Goal: Task Accomplishment & Management: Manage account settings

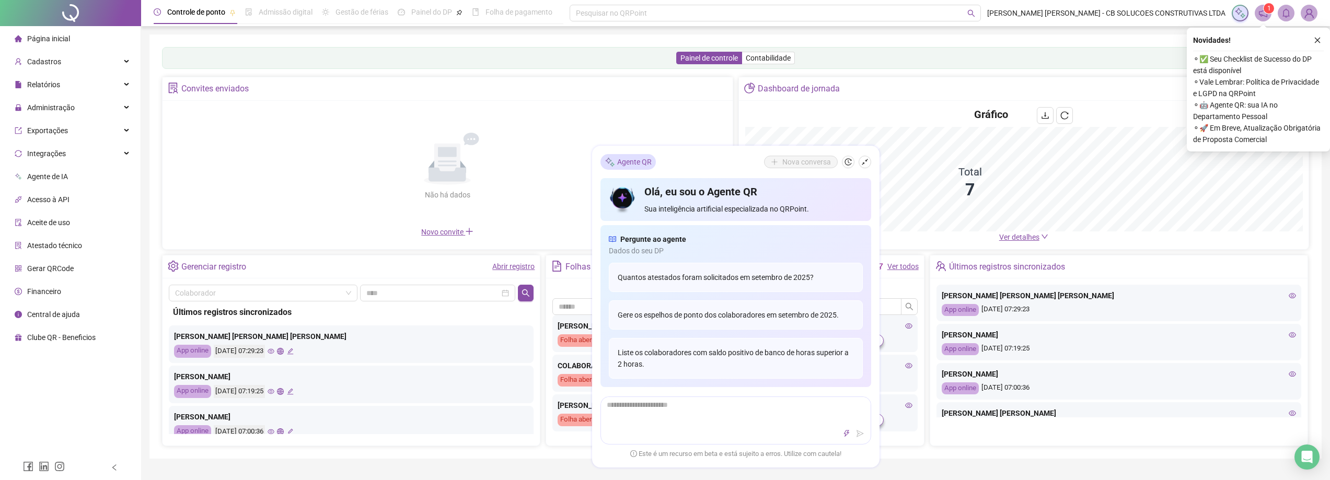
click at [734, 73] on div "Painel de controle Contabilidade Convites enviados Não há dados Não há dados No…" at bounding box center [735, 246] width 1147 height 399
click at [866, 158] on icon "shrink" at bounding box center [865, 161] width 7 height 7
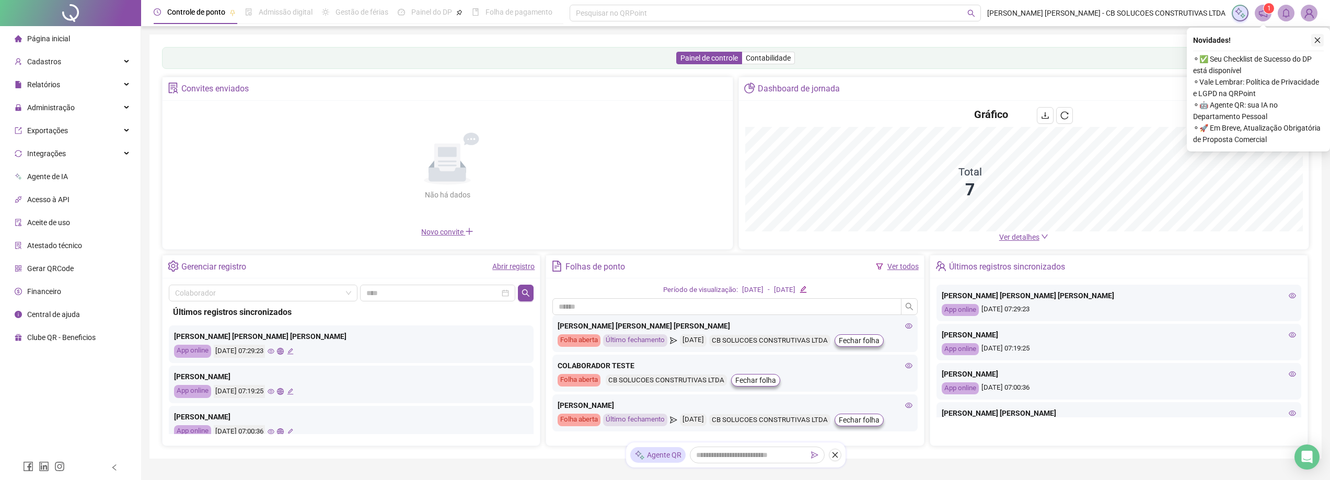
click at [1316, 37] on icon "close" at bounding box center [1317, 40] width 7 height 7
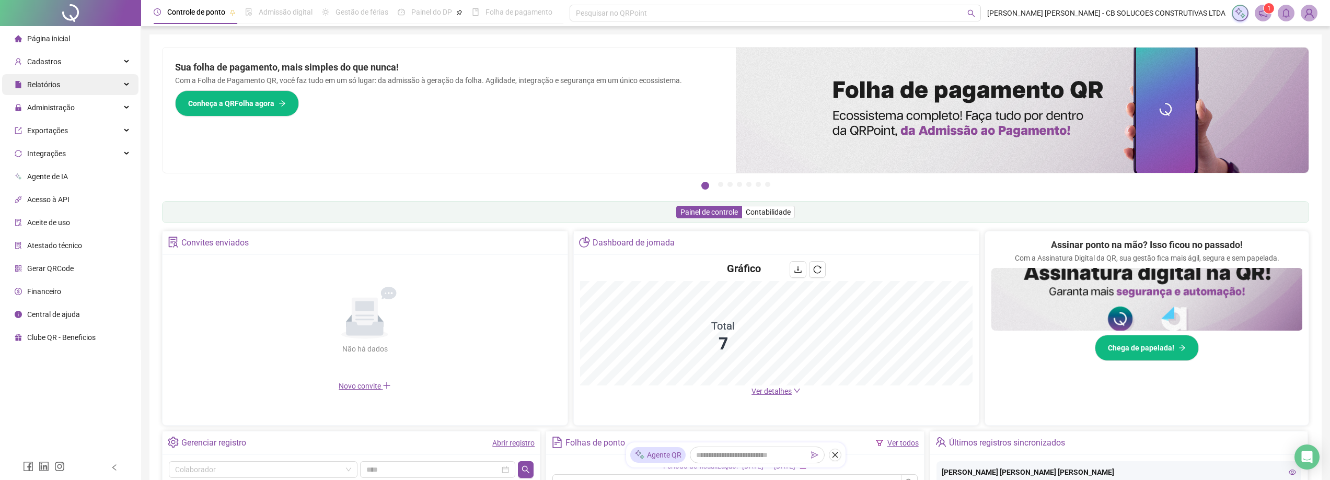
click at [68, 87] on div "Relatórios" at bounding box center [70, 84] width 136 height 21
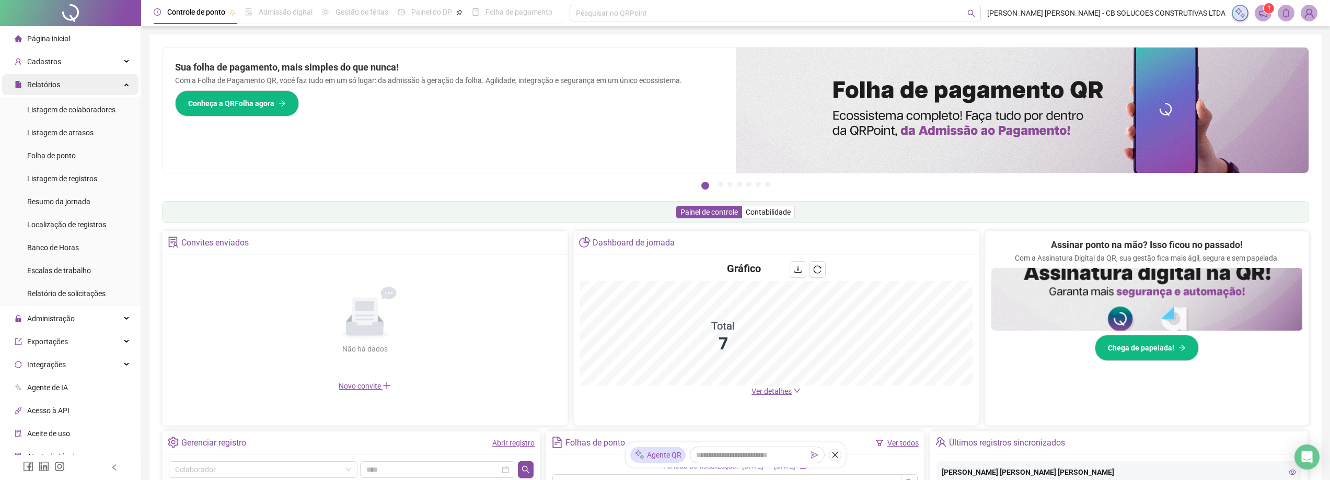
click at [68, 87] on div "Relatórios" at bounding box center [70, 84] width 136 height 21
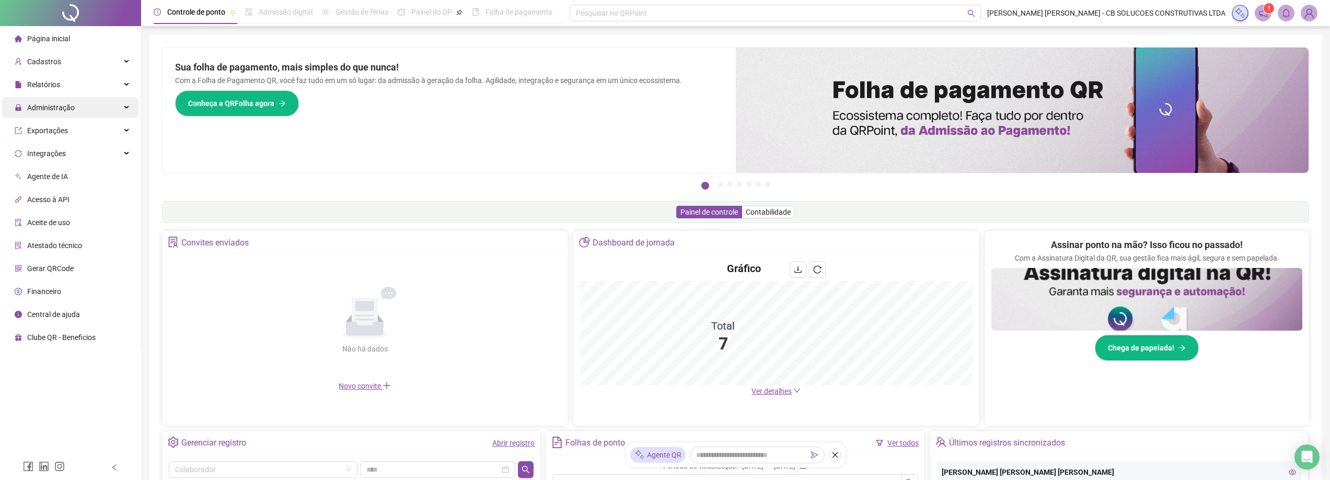
click at [62, 101] on span "Administração" at bounding box center [45, 107] width 60 height 21
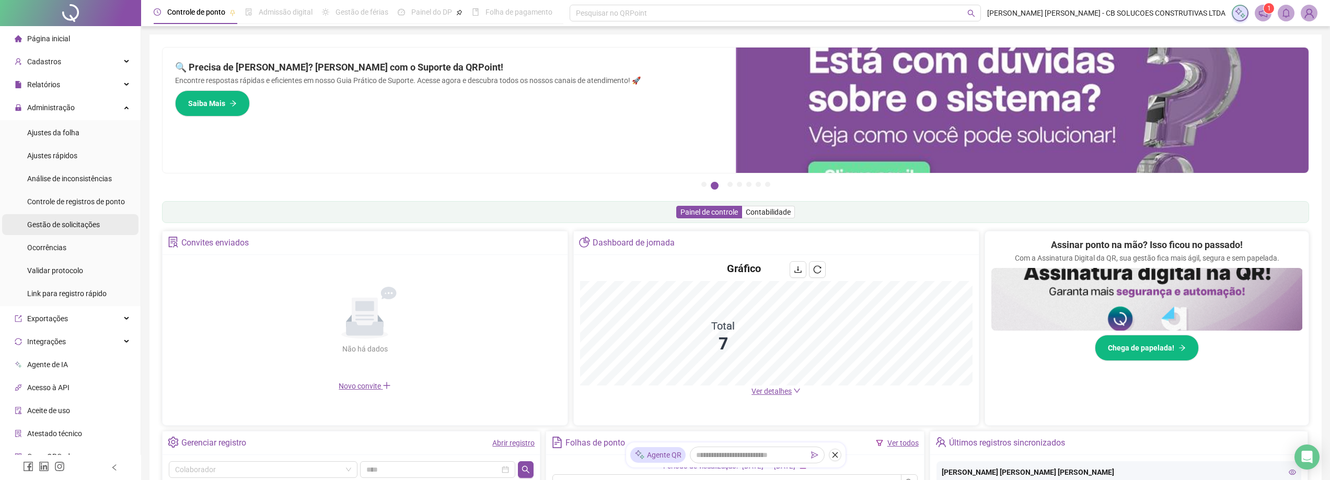
click at [52, 229] on div "Gestão de solicitações" at bounding box center [63, 224] width 73 height 21
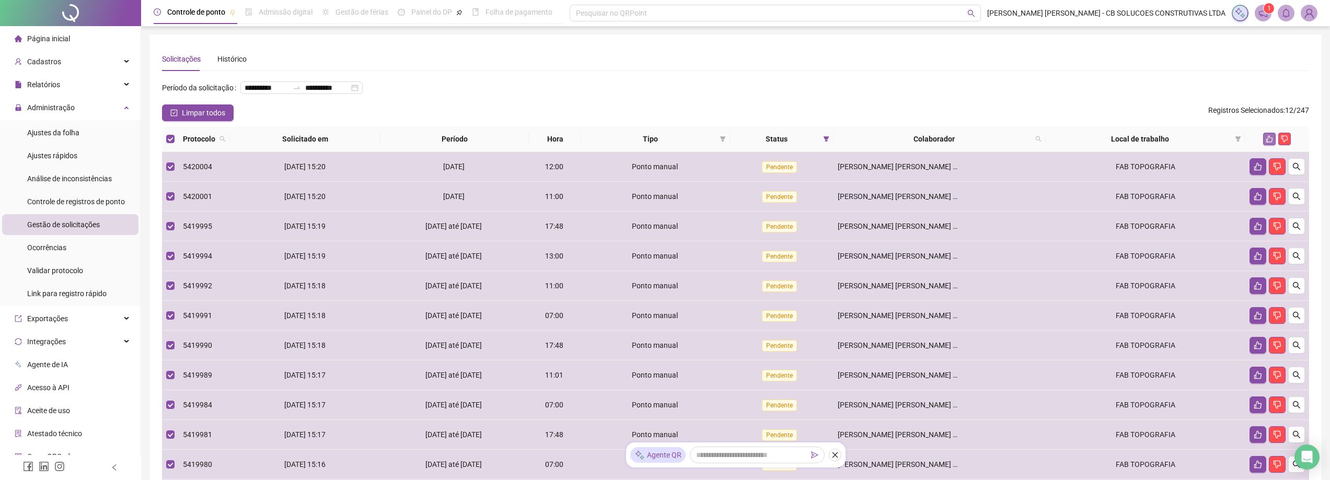
click at [1271, 133] on button "button" at bounding box center [1270, 139] width 13 height 13
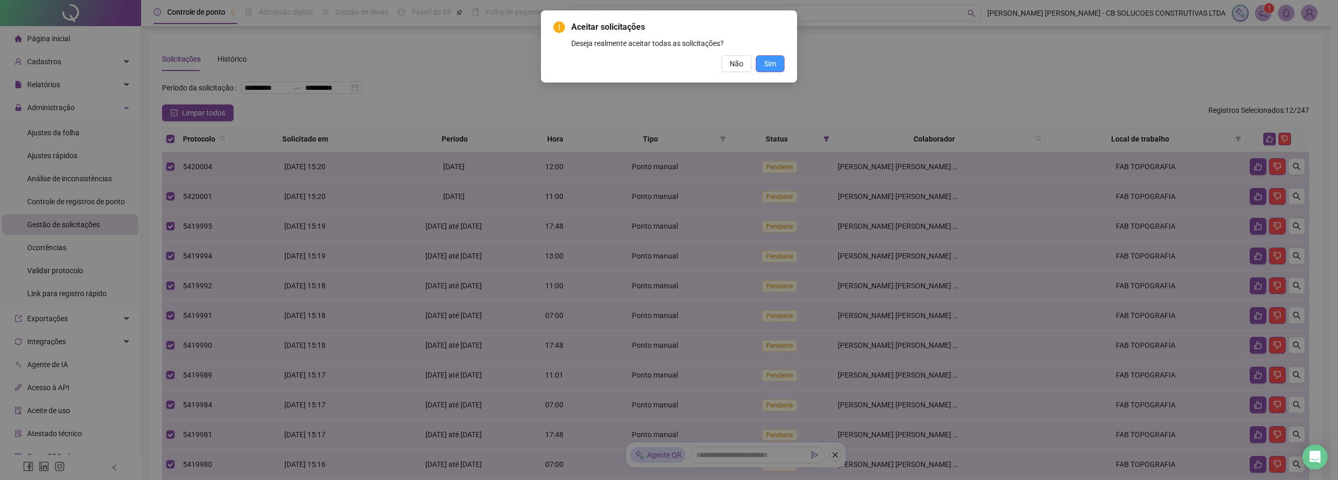
click at [778, 61] on button "Sim" at bounding box center [770, 63] width 29 height 17
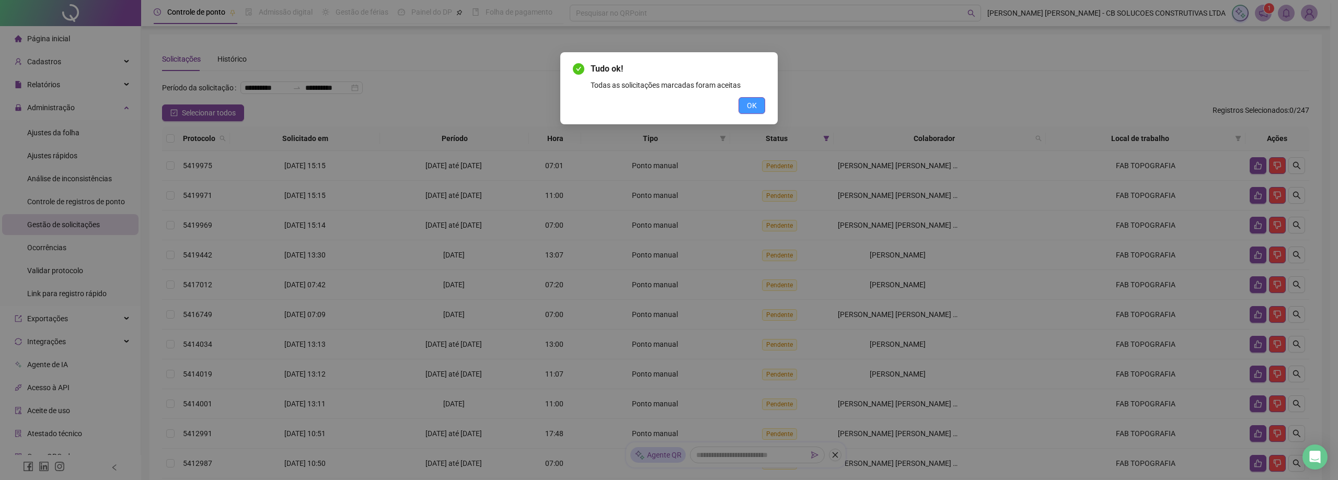
click at [750, 108] on span "OK" at bounding box center [752, 106] width 10 height 12
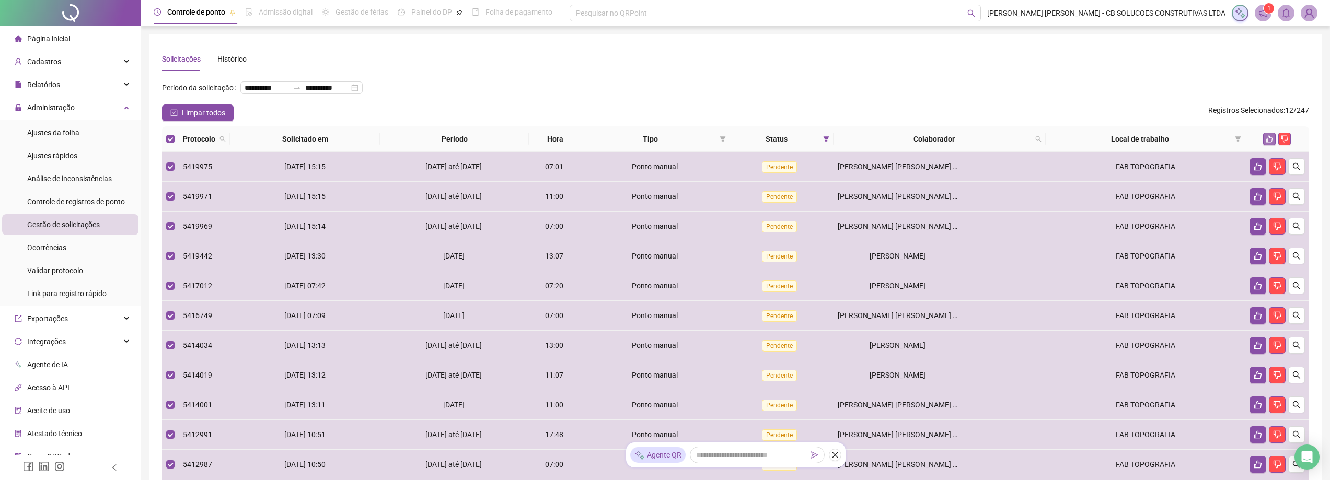
click at [1265, 134] on button "button" at bounding box center [1270, 139] width 13 height 13
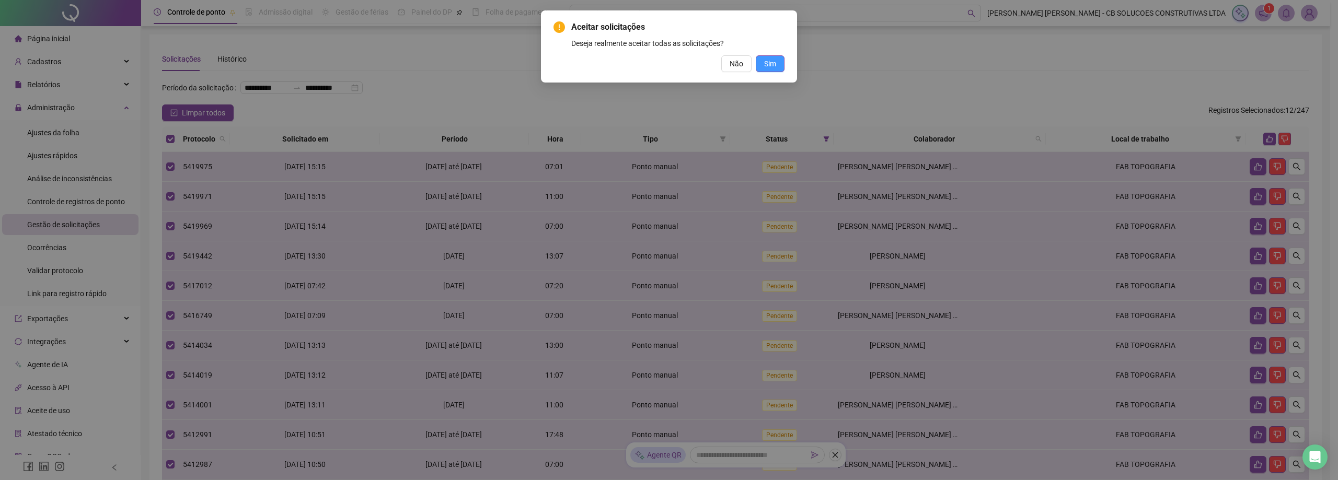
click at [777, 64] on button "Sim" at bounding box center [770, 63] width 29 height 17
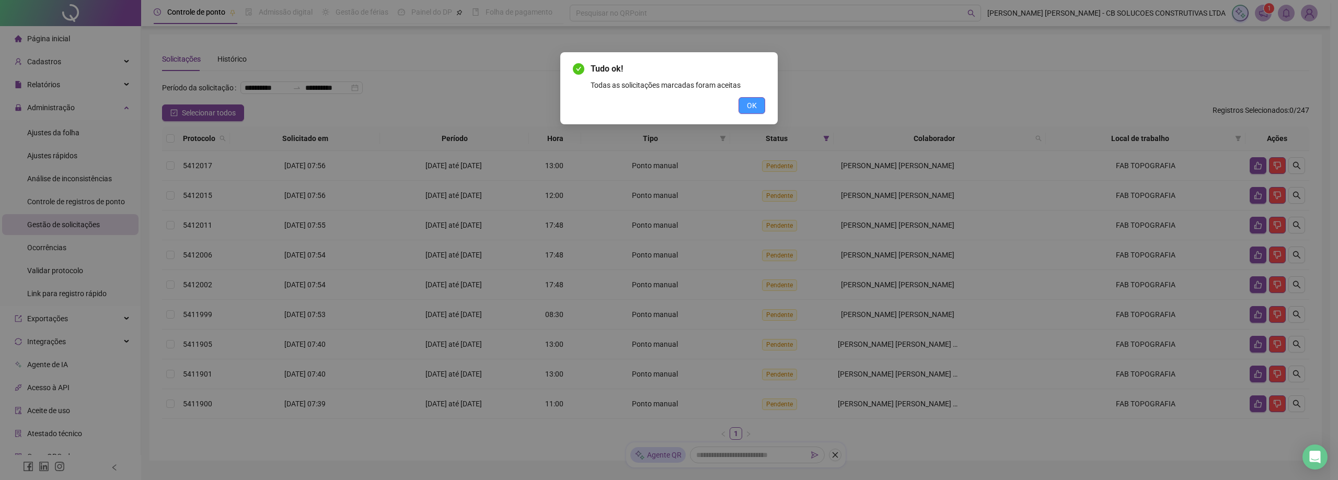
click at [748, 99] on button "OK" at bounding box center [752, 105] width 27 height 17
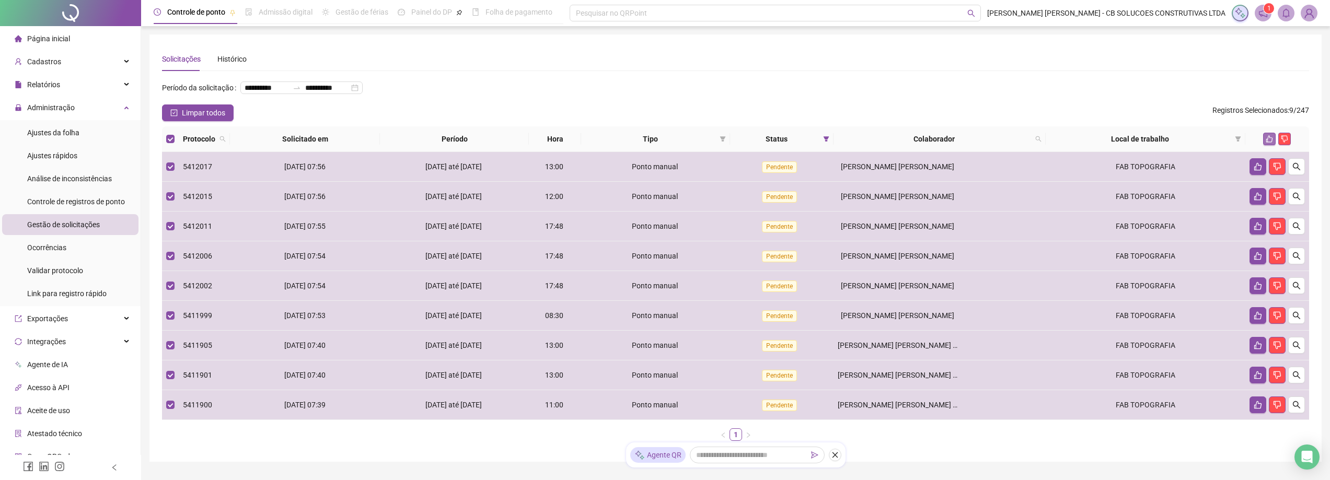
click at [1272, 138] on icon "like" at bounding box center [1270, 139] width 7 height 7
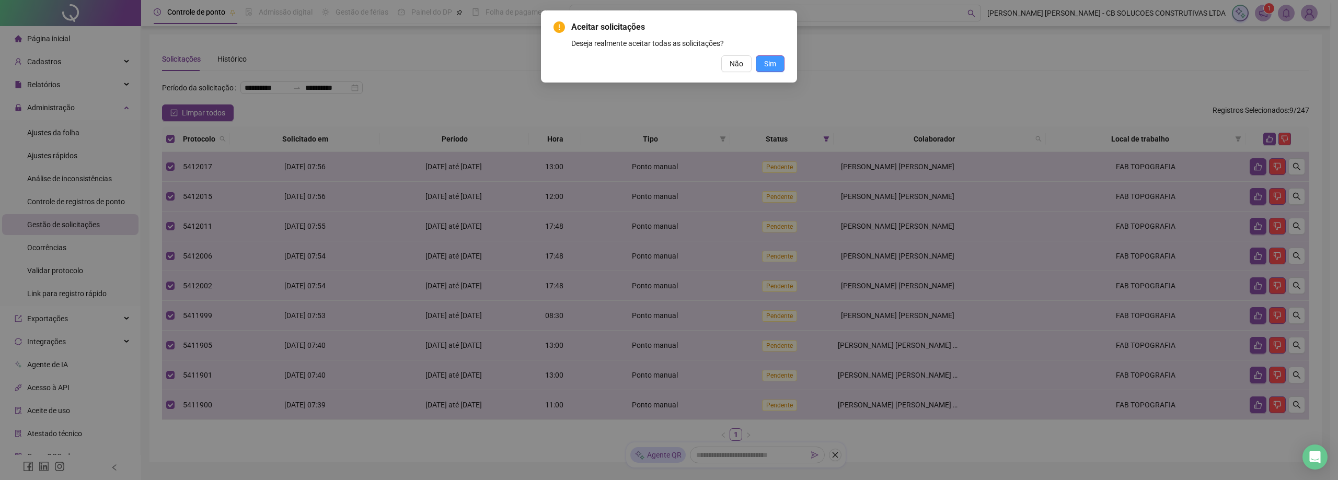
click at [780, 62] on button "Sim" at bounding box center [770, 63] width 29 height 17
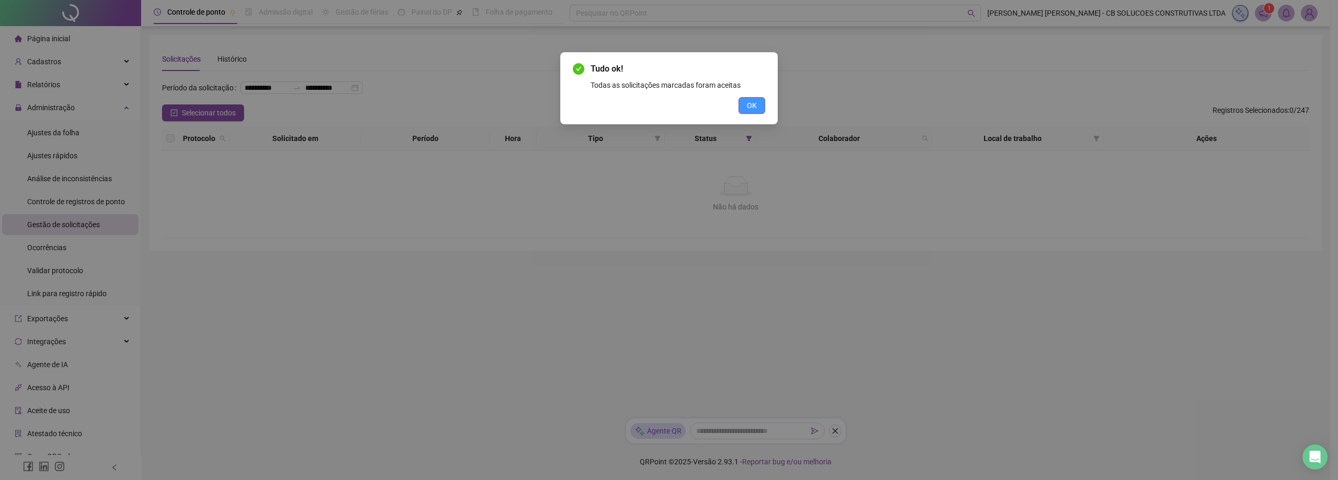
click at [759, 109] on button "OK" at bounding box center [752, 105] width 27 height 17
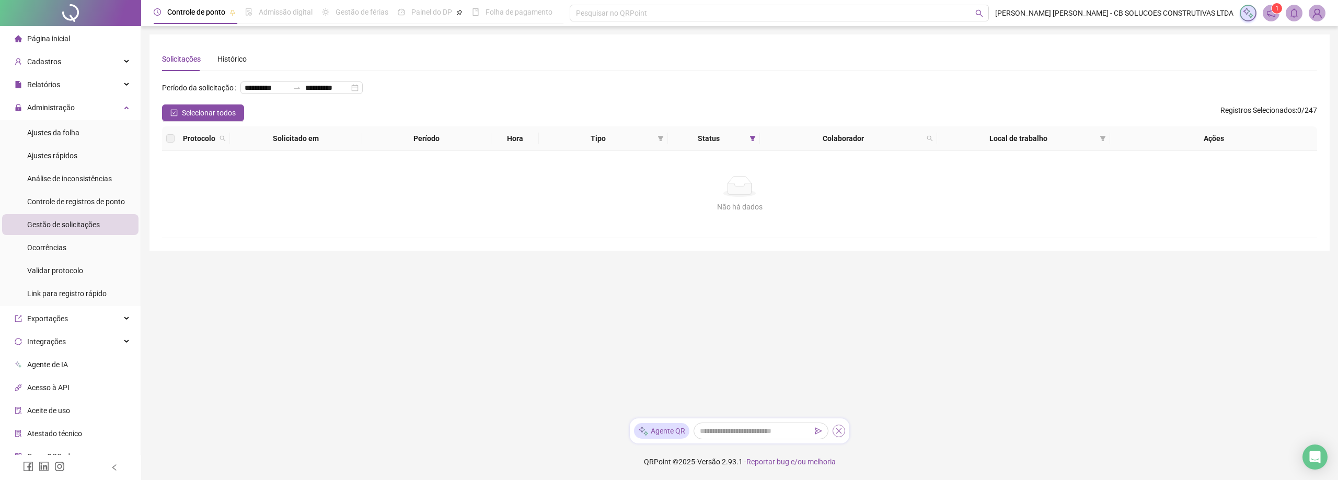
click at [837, 433] on icon "close" at bounding box center [838, 431] width 7 height 7
click at [433, 277] on main "**********" at bounding box center [740, 235] width 1180 height 401
